Goal: Transaction & Acquisition: Purchase product/service

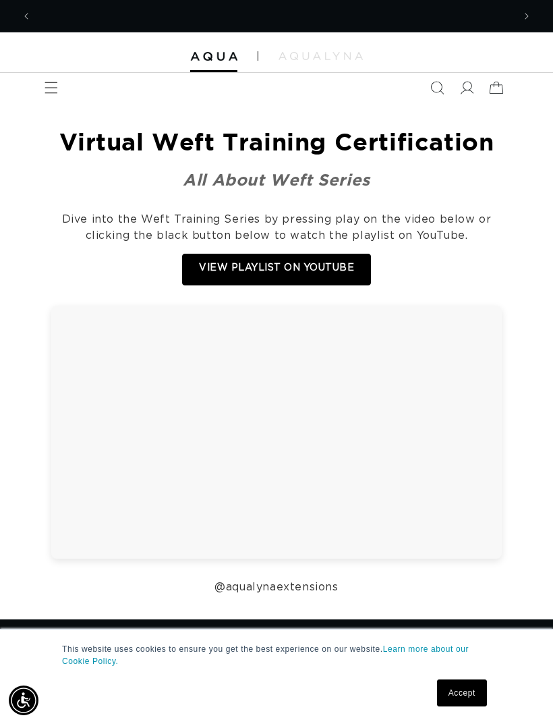
scroll to position [0, 482]
click at [463, 95] on span at bounding box center [467, 88] width 30 height 30
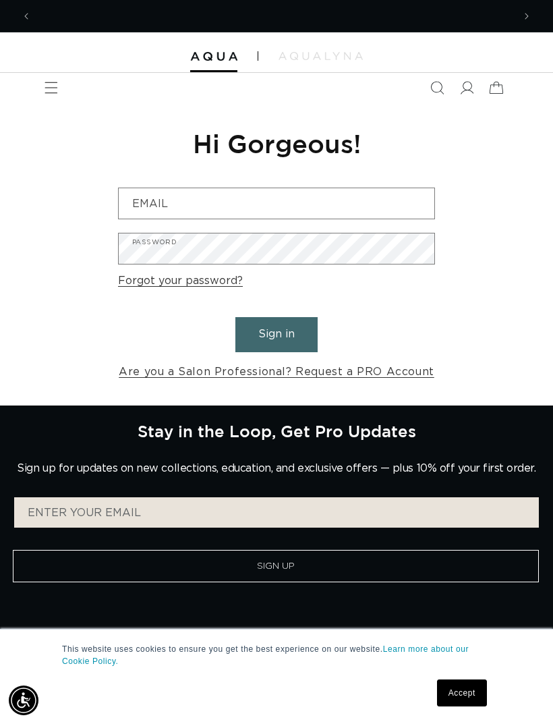
scroll to position [0, 963]
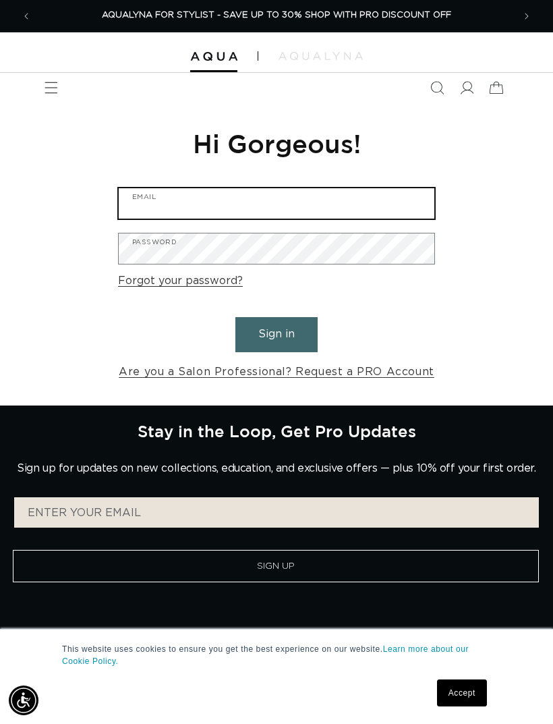
type input "mariaflores123@rocketmail.com"
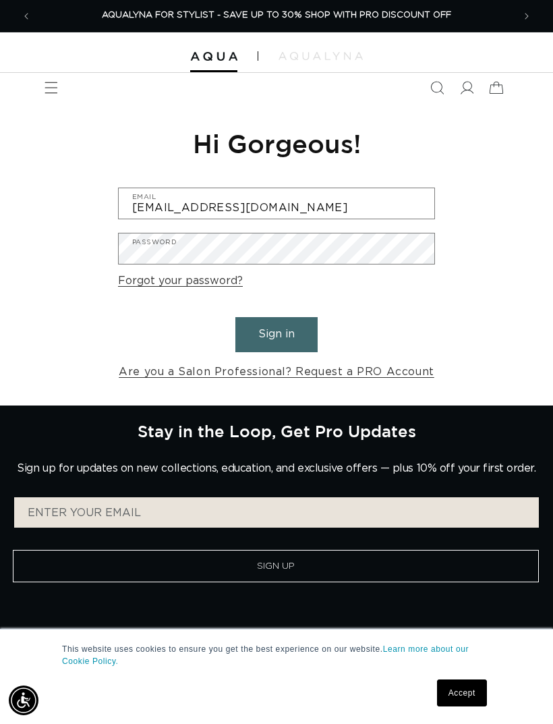
click at [277, 332] on button "Sign in" at bounding box center [276, 334] width 82 height 34
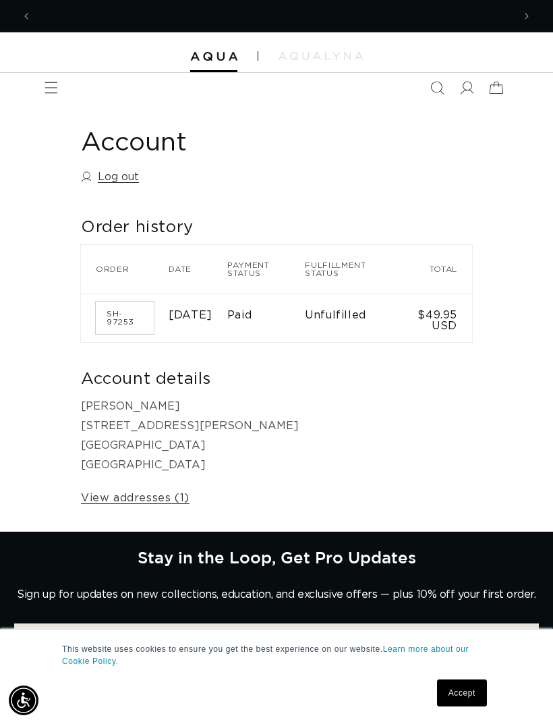
scroll to position [0, 963]
click at [53, 109] on div "Account Log out Order history Order history Order Date Payment status Fulfillme…" at bounding box center [276, 317] width 553 height 429
click at [51, 85] on icon "Menu" at bounding box center [51, 87] width 13 height 13
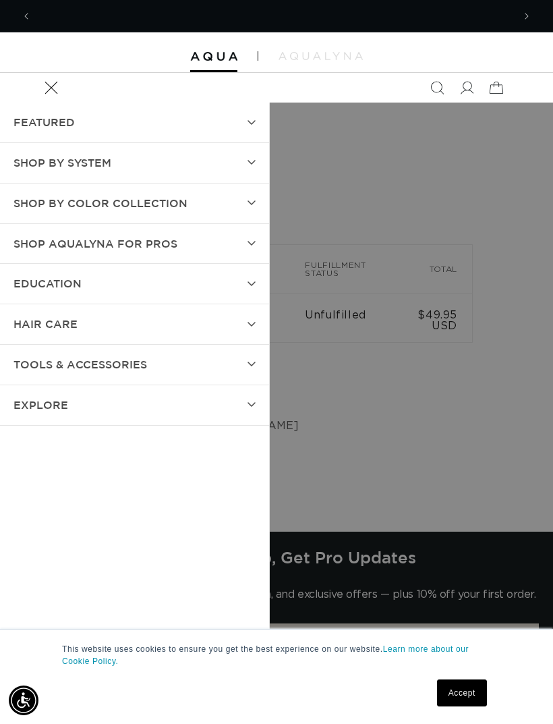
click at [205, 169] on summary "SHOP BY SYSTEM" at bounding box center [134, 163] width 269 height 40
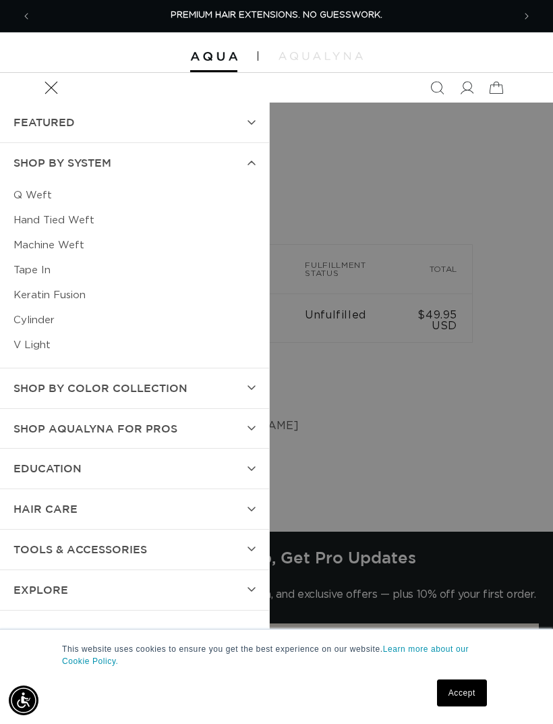
click at [69, 299] on link "Keratin Fusion" at bounding box center [134, 295] width 242 height 25
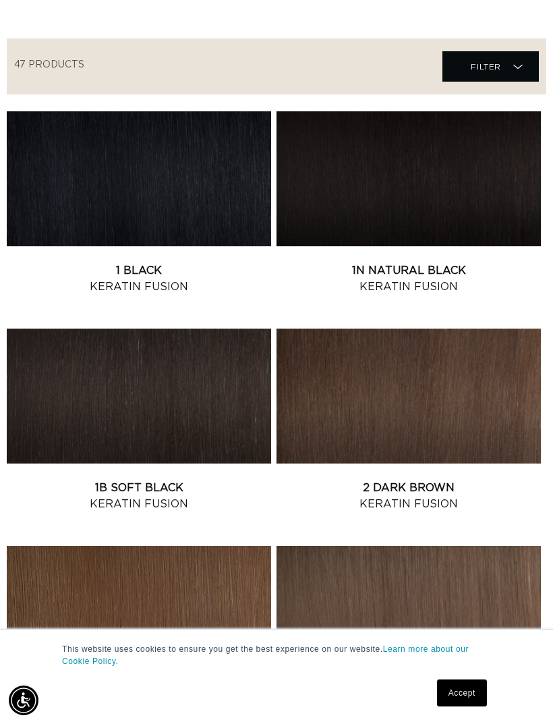
scroll to position [0, 482]
click at [213, 480] on link "1B Soft Black Keratin Fusion" at bounding box center [139, 496] width 264 height 32
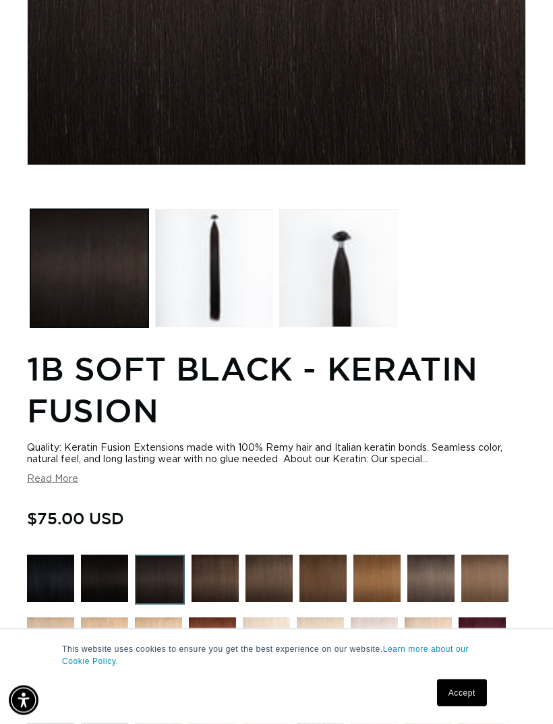
scroll to position [486, 0]
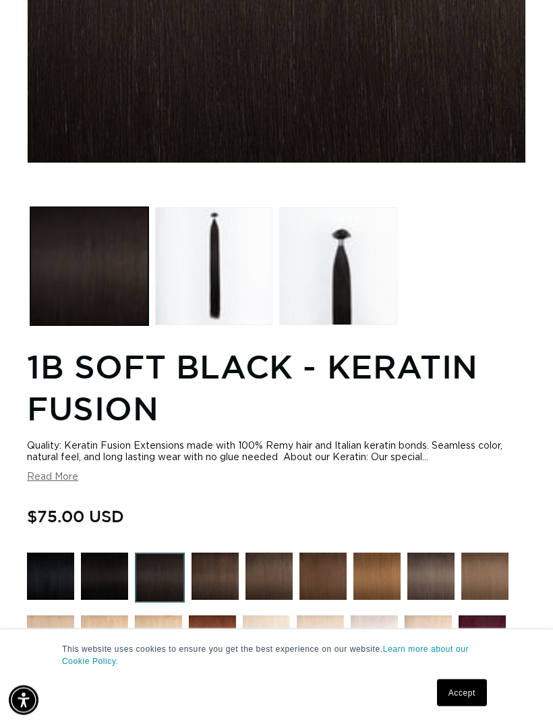
click at [57, 476] on button "Read More" at bounding box center [52, 477] width 51 height 11
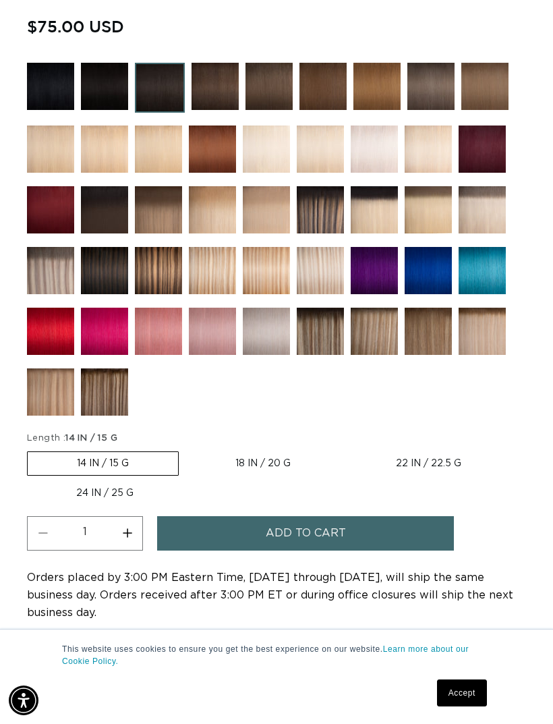
scroll to position [1238, 0]
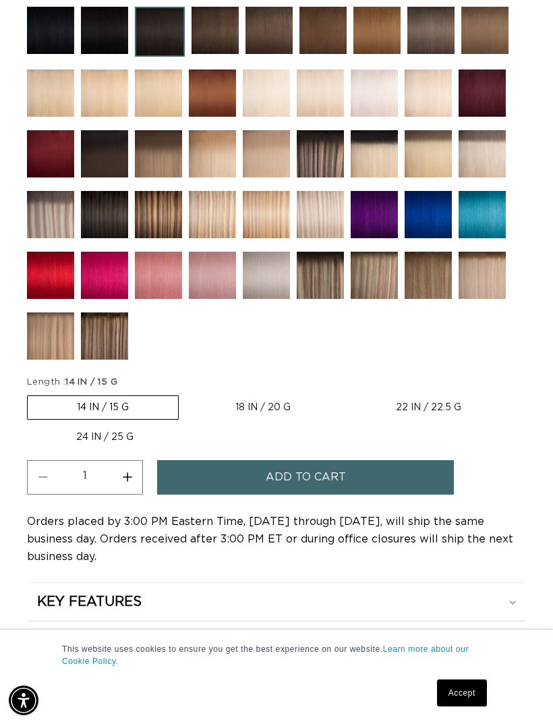
click at [278, 419] on label "18 IN / 20 G Variant sold out or unavailable" at bounding box center [263, 407] width 154 height 23
click at [186, 393] on input "18 IN / 20 G Variant sold out or unavailable" at bounding box center [185, 393] width 1 height 1
radio input "true"
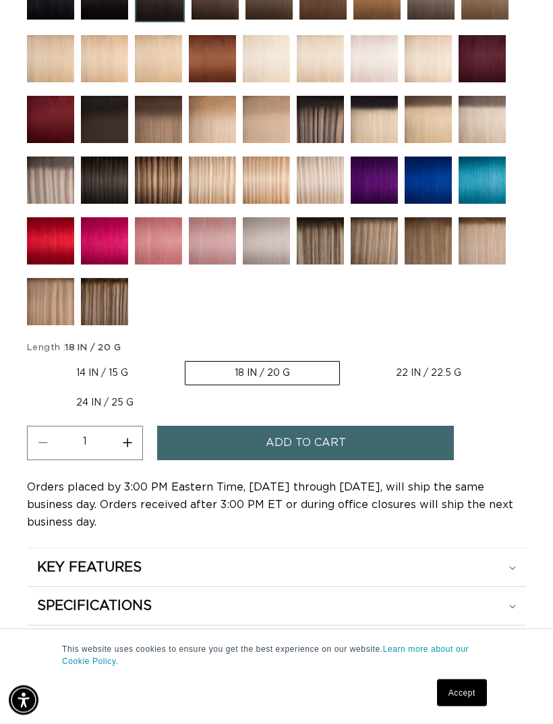
scroll to position [1281, 0]
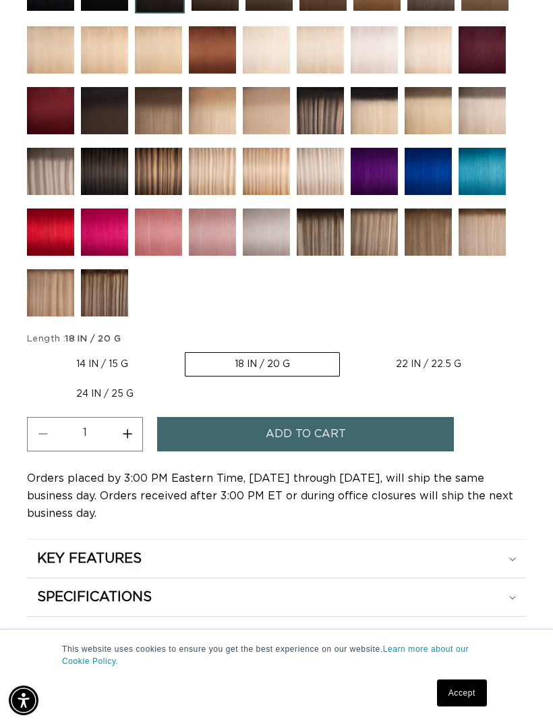
click at [79, 369] on label "14 IN / 15 G Variant sold out or unavailable" at bounding box center [102, 364] width 150 height 23
click at [31, 350] on input "14 IN / 15 G Variant sold out or unavailable" at bounding box center [30, 349] width 1 height 1
radio input "true"
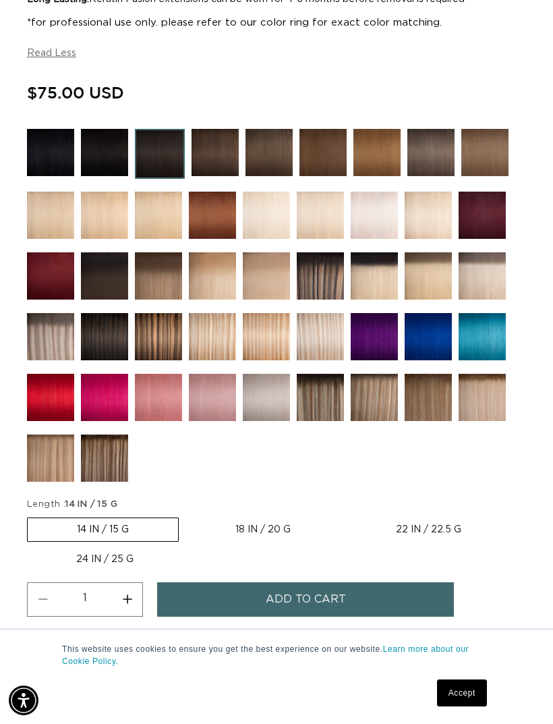
scroll to position [0, 963]
click at [295, 535] on label "18 IN / 20 G Variant sold out or unavailable" at bounding box center [263, 529] width 154 height 23
click at [186, 515] on input "18 IN / 20 G Variant sold out or unavailable" at bounding box center [185, 515] width 1 height 1
radio input "true"
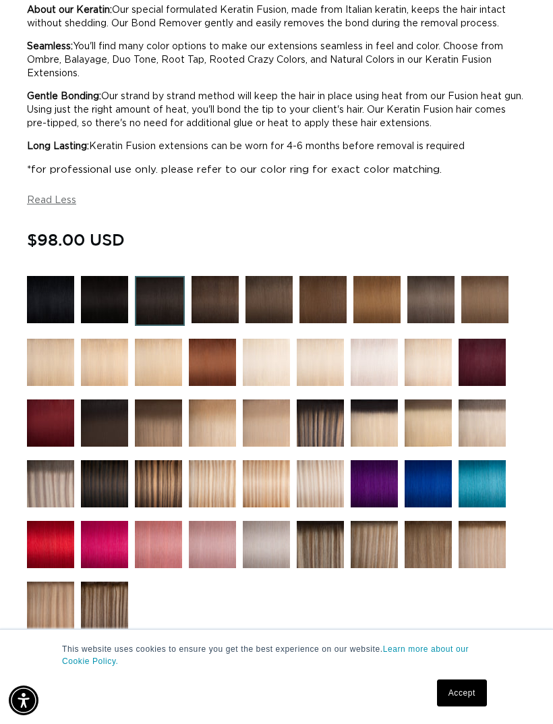
scroll to position [0, 591]
